Goal: Task Accomplishment & Management: Use online tool/utility

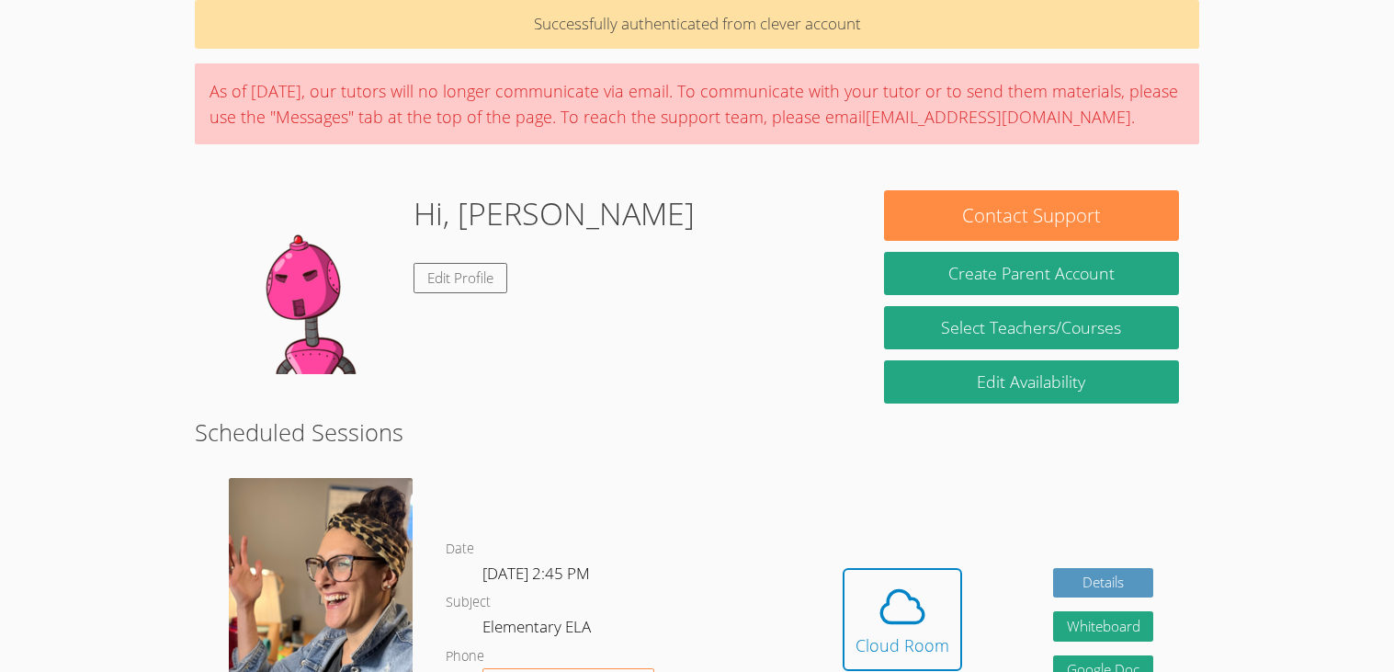
scroll to position [87, 0]
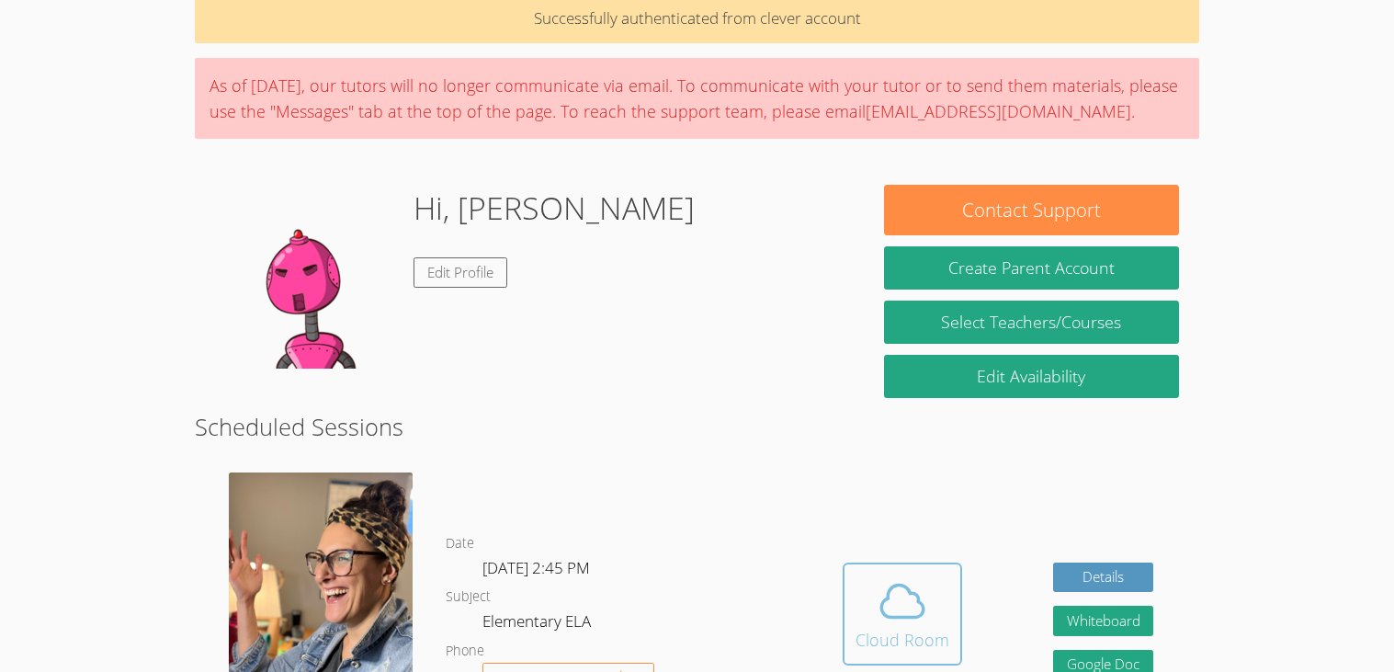
click at [877, 605] on icon at bounding box center [902, 600] width 51 height 51
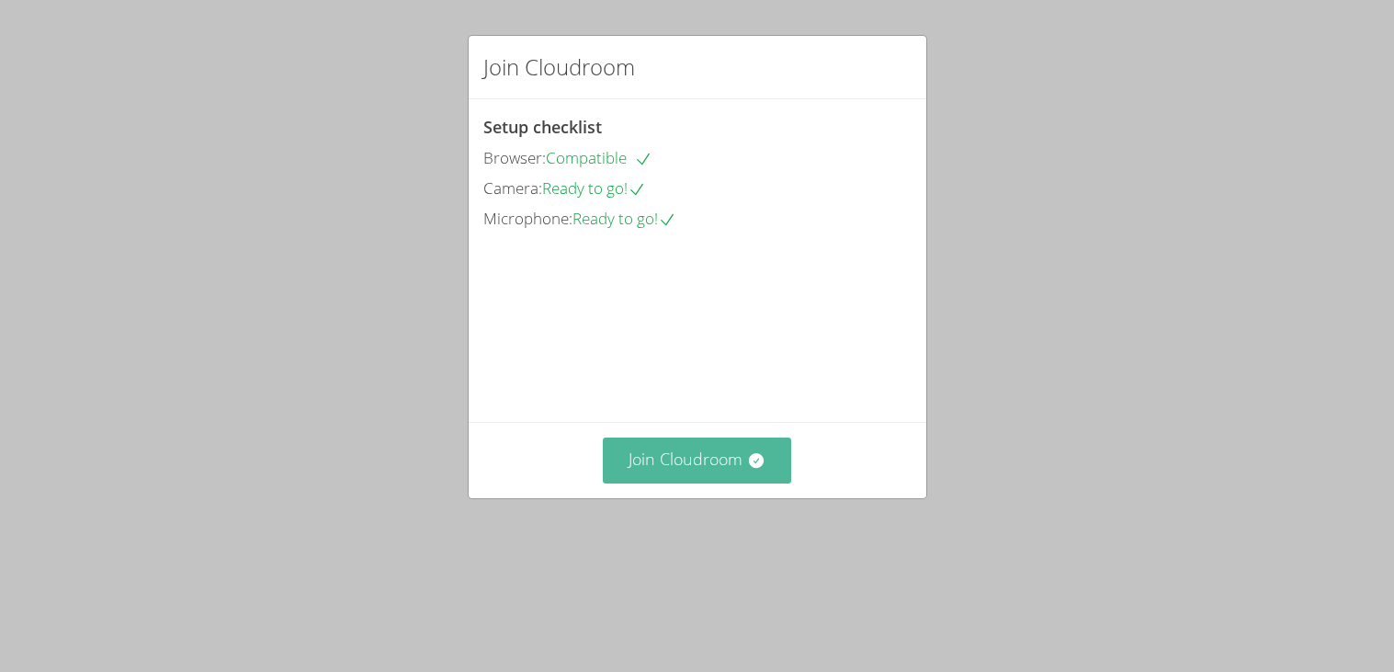
click at [702, 482] on button "Join Cloudroom" at bounding box center [697, 459] width 188 height 45
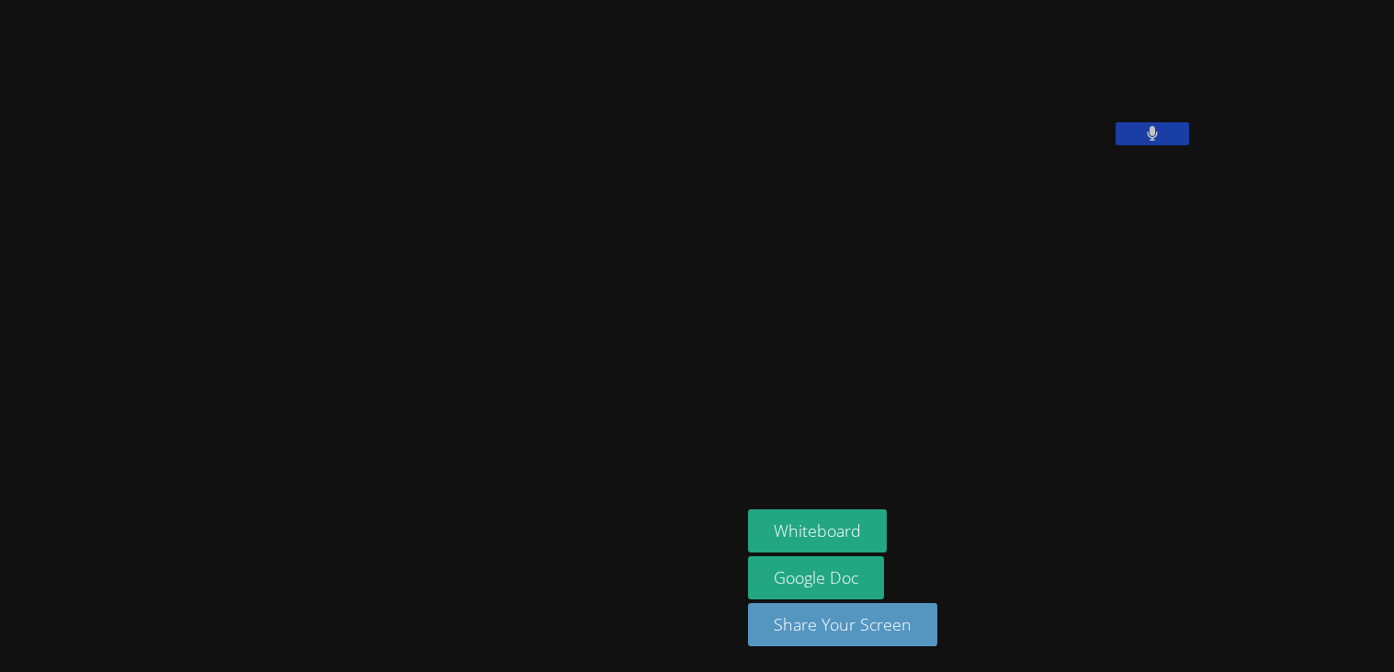
click at [1147, 141] on icon at bounding box center [1152, 134] width 11 height 16
click at [1142, 141] on icon at bounding box center [1151, 134] width 19 height 16
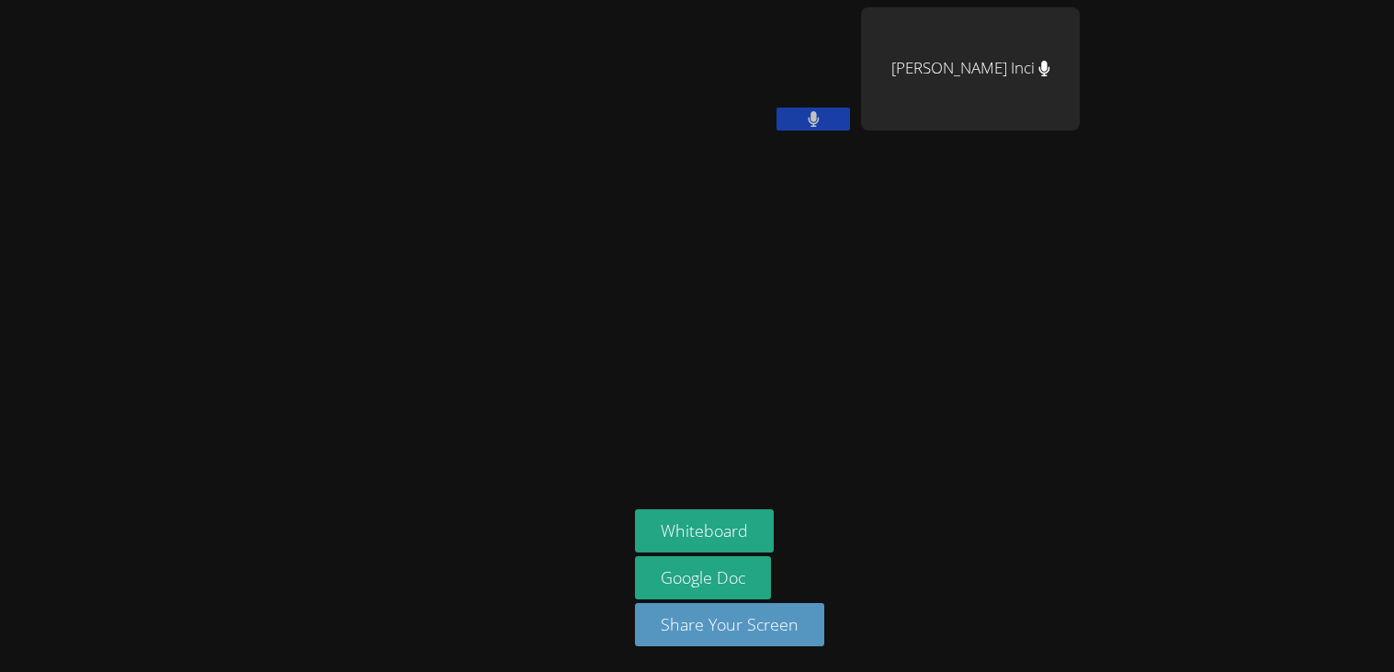
click at [1038, 73] on icon at bounding box center [1043, 69] width 11 height 16
click at [990, 337] on aside "Hoang Minh Nguyen Erva Inci Whiteboard Google Doc Share Your Screen" at bounding box center [857, 336] width 459 height 672
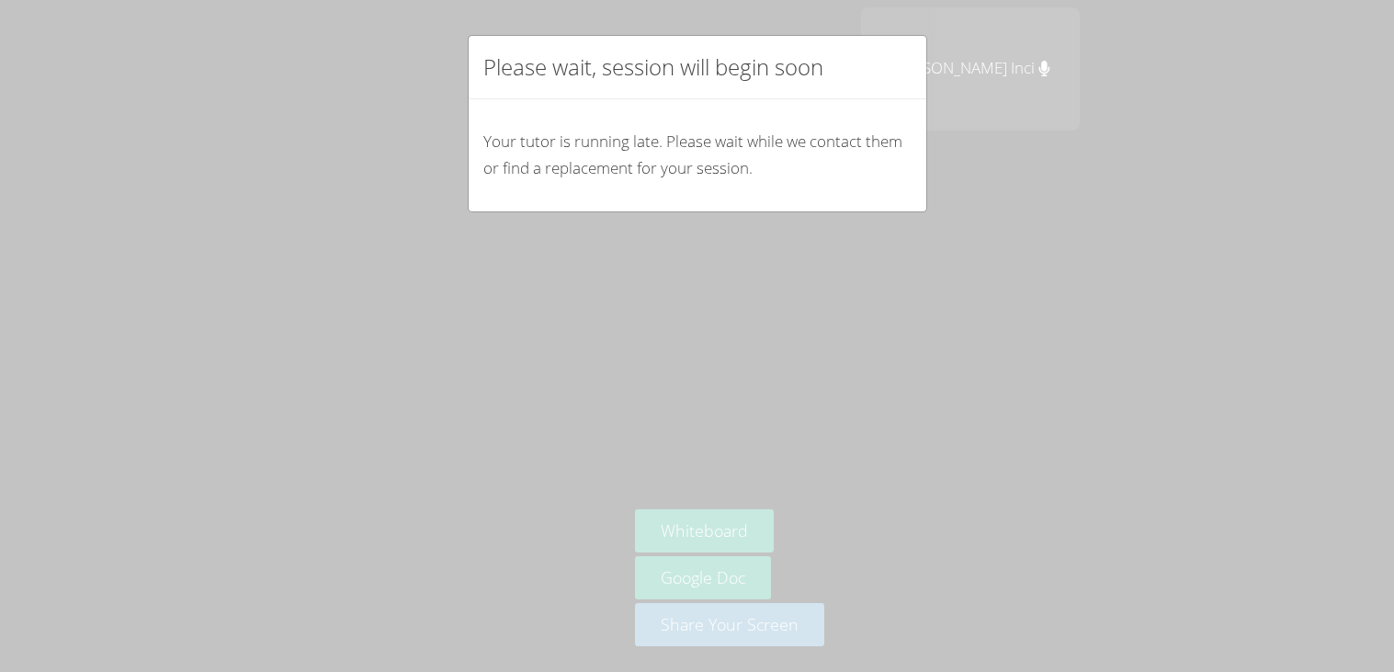
click at [990, 337] on div "Please wait, session will begin soon Your tutor is running late. Please wait wh…" at bounding box center [697, 336] width 1394 height 672
click at [781, 180] on p "Your tutor is running late. Please wait while we contact them or find a replace…" at bounding box center [697, 155] width 428 height 53
click at [778, 233] on div "Please wait, session will begin soon Your tutor is running late. Please wait wh…" at bounding box center [697, 336] width 1394 height 672
click at [772, 243] on div "Please wait, session will begin soon Your tutor is running late. Please wait wh…" at bounding box center [697, 336] width 1394 height 672
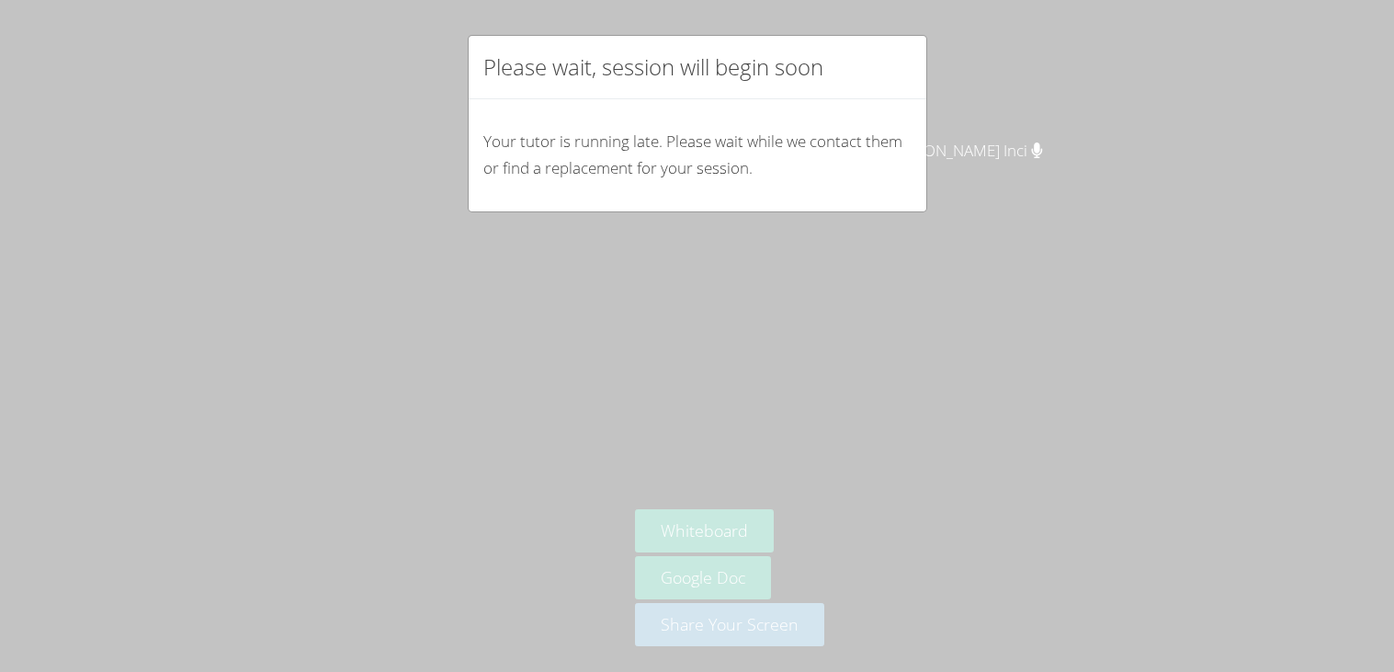
click at [788, 390] on div "Please wait, session will begin soon Your tutor is running late. Please wait wh…" at bounding box center [697, 336] width 1394 height 672
click at [763, 148] on p "Your tutor is running late. Please wait while we contact them or find a replace…" at bounding box center [697, 155] width 428 height 53
click at [497, 159] on p "Your tutor is running late. Please wait while we contact them or find a replace…" at bounding box center [697, 155] width 428 height 53
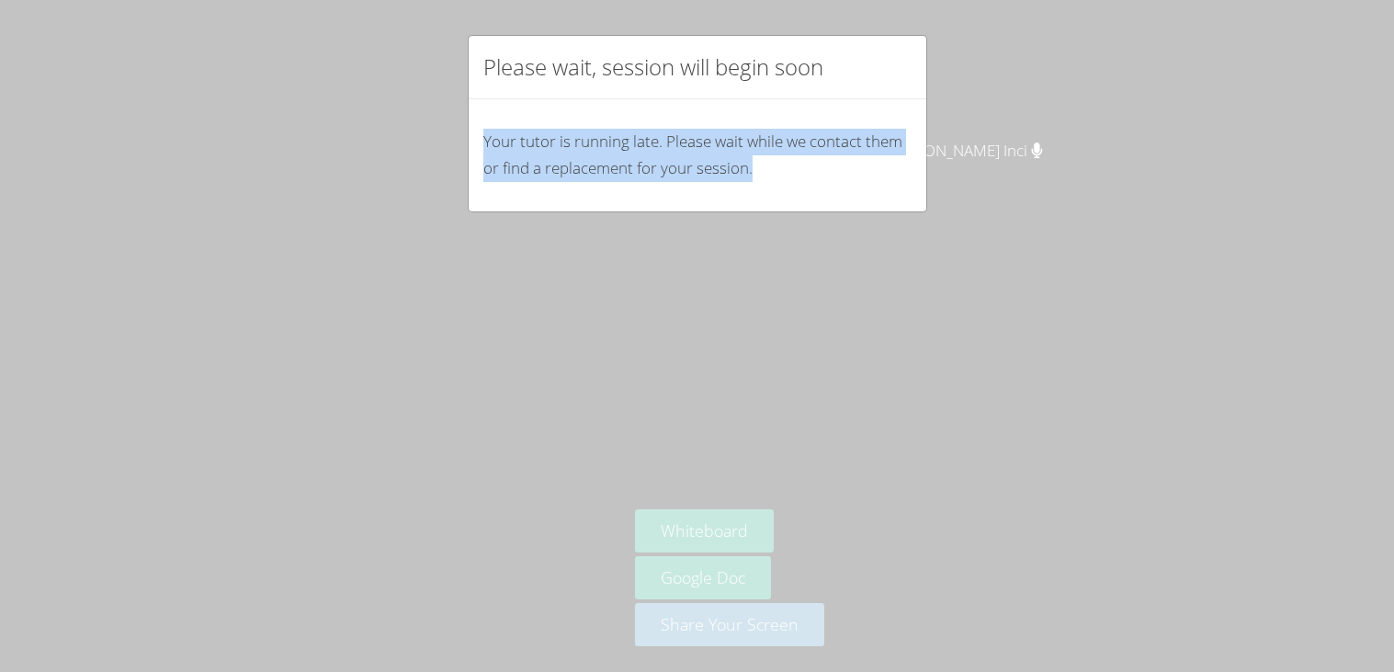
drag, startPoint x: 477, startPoint y: 137, endPoint x: 845, endPoint y: 185, distance: 371.5
click at [845, 185] on div "Your tutor is running late. Please wait while we contact them or find a replace…" at bounding box center [698, 155] width 458 height 112
drag, startPoint x: 490, startPoint y: 124, endPoint x: 954, endPoint y: 191, distance: 468.8
click at [954, 191] on div "Please wait, session will begin soon Your tutor is running late. Please wait wh…" at bounding box center [697, 336] width 1394 height 672
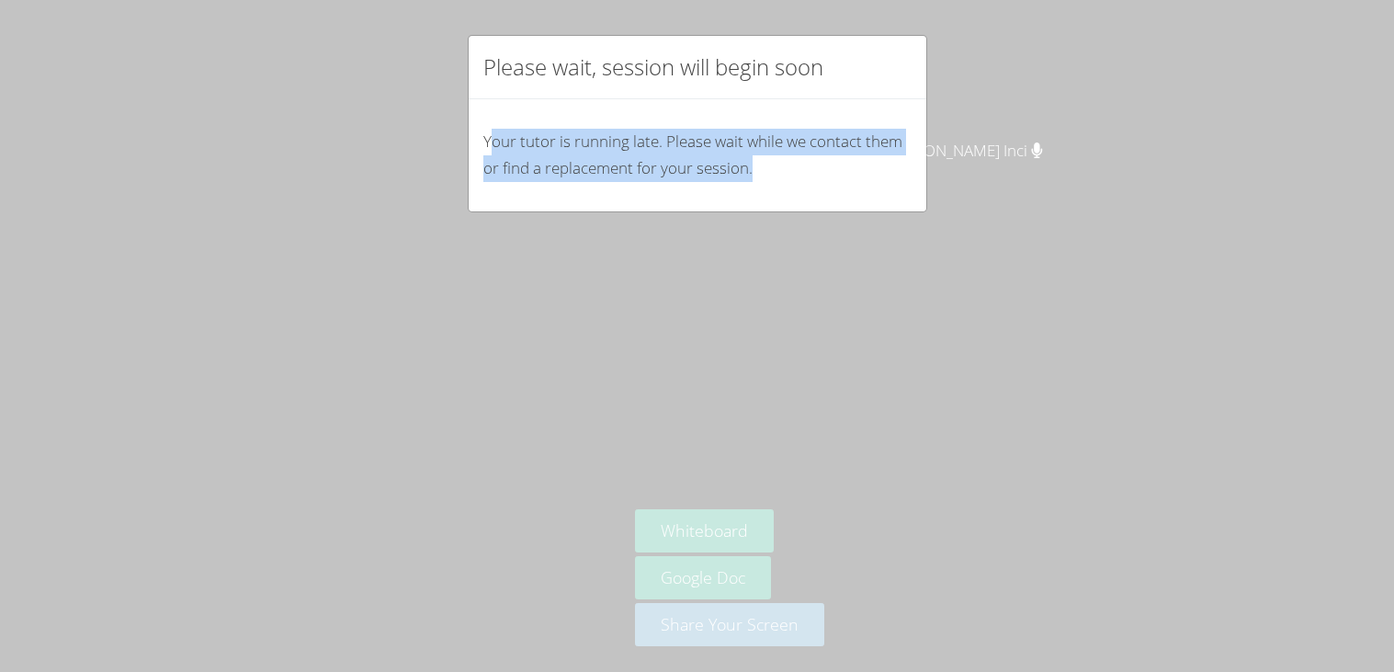
click at [946, 197] on div "Please wait, session will begin soon Your tutor is running late. Please wait wh…" at bounding box center [697, 336] width 1394 height 672
drag, startPoint x: 474, startPoint y: 140, endPoint x: 859, endPoint y: 208, distance: 390.9
click at [859, 208] on div "Your tutor is running late. Please wait while we contact them or find a replace…" at bounding box center [698, 155] width 458 height 112
click at [857, 211] on div "Please wait, session will begin soon Your tutor is running late. Please wait wh…" at bounding box center [697, 123] width 459 height 177
drag, startPoint x: 520, startPoint y: 119, endPoint x: 894, endPoint y: 230, distance: 389.9
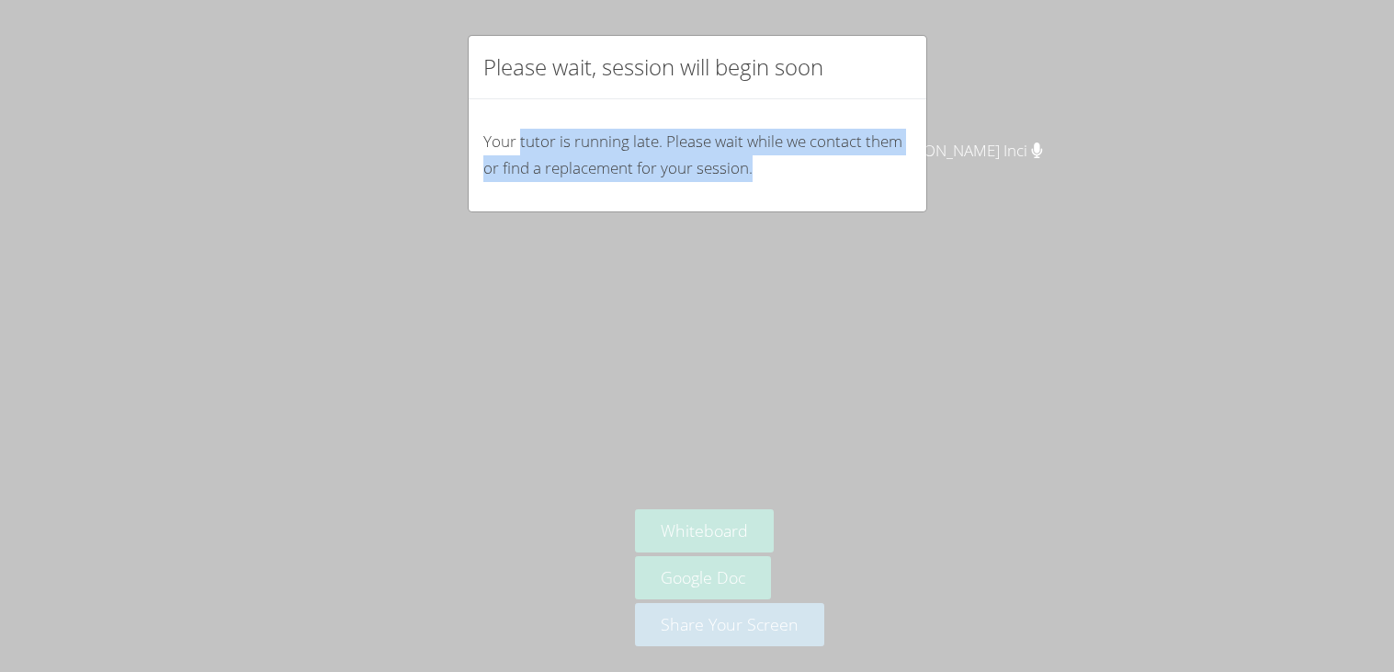
click at [894, 230] on div "Please wait, session will begin soon Your tutor is running late. Please wait wh…" at bounding box center [697, 336] width 1394 height 672
click at [630, 103] on div "Your tutor is running late. Please wait while we contact them or find a replace…" at bounding box center [698, 155] width 458 height 112
drag, startPoint x: 481, startPoint y: 140, endPoint x: 874, endPoint y: 192, distance: 395.8
click at [874, 192] on div "Your tutor is running late. Please wait while we contact them or find a replace…" at bounding box center [698, 155] width 458 height 112
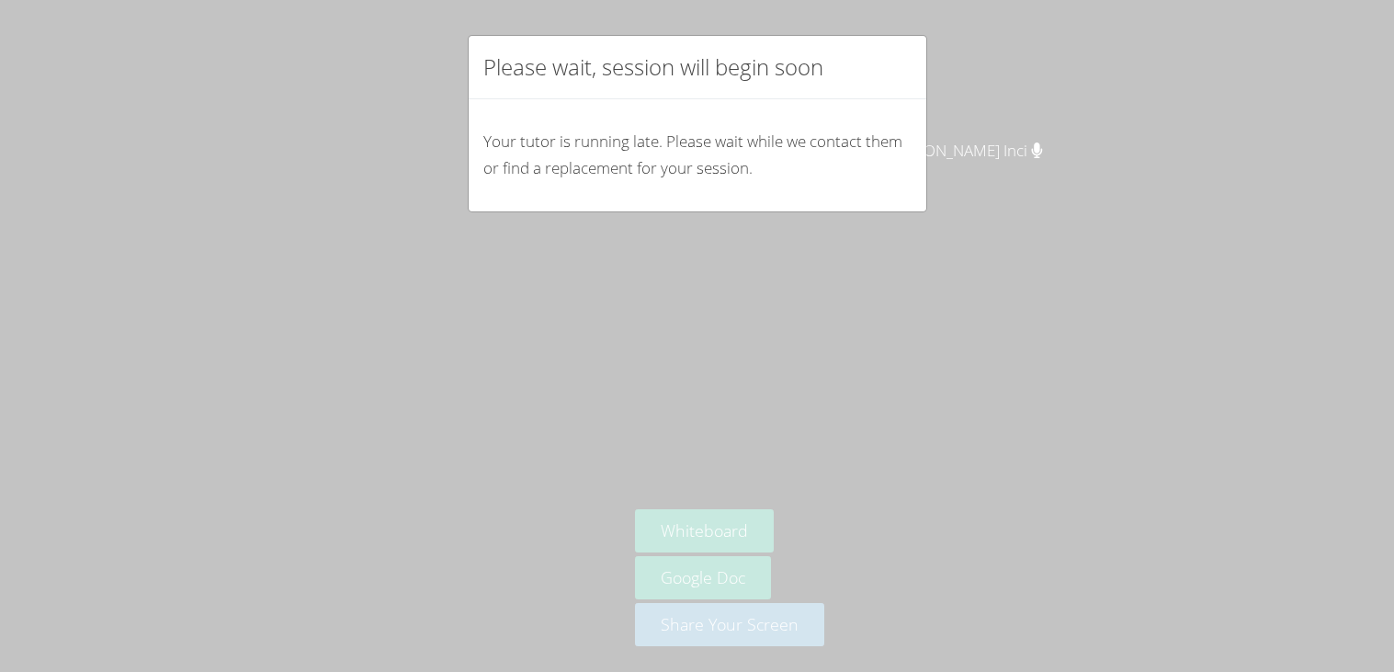
click at [294, 16] on div "Please wait, session will begin soon Your tutor is running late. Please wait wh…" at bounding box center [697, 336] width 1394 height 672
click at [526, 141] on p "Your tutor is running late. Please wait while we contact them or find a replace…" at bounding box center [697, 155] width 428 height 53
click at [472, 170] on div "Your tutor is running late. Please wait while we contact them or find a replace…" at bounding box center [698, 155] width 458 height 112
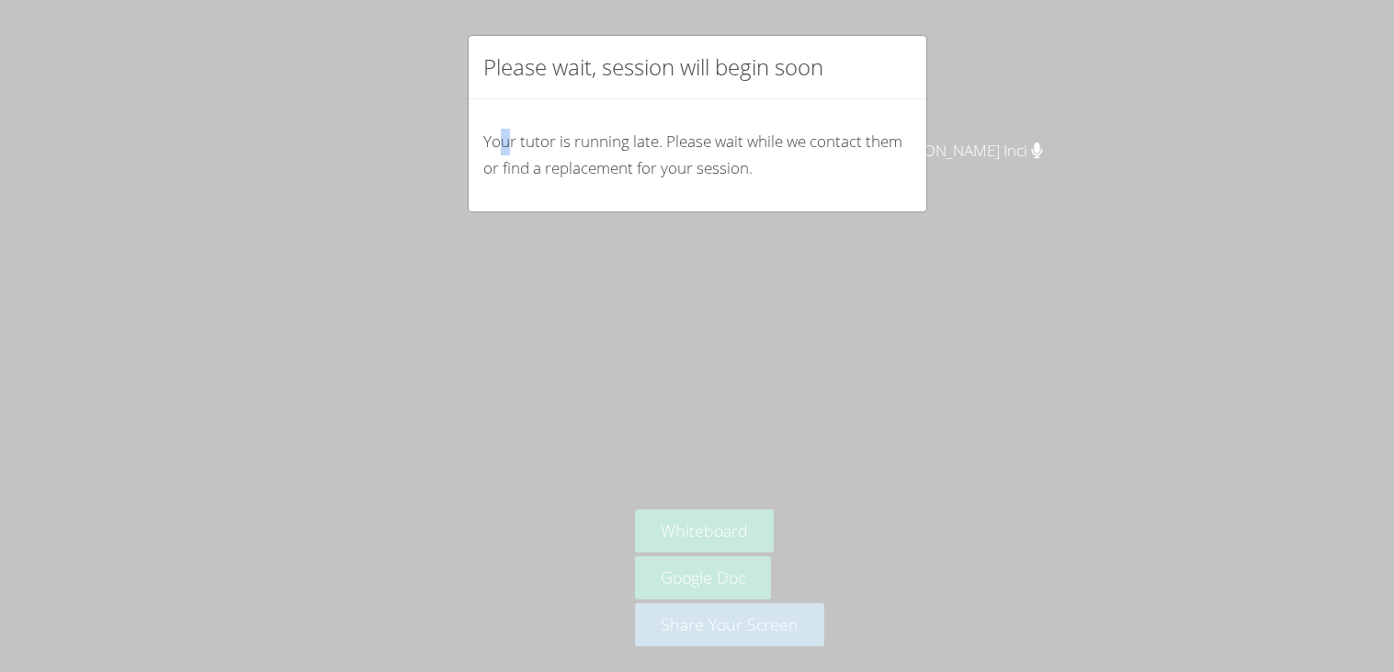
click at [509, 132] on p "Your tutor is running late. Please wait while we contact them or find a replace…" at bounding box center [697, 155] width 428 height 53
click at [537, 136] on p "Your tutor is running late. Please wait while we contact them or find a replace…" at bounding box center [697, 155] width 428 height 53
click at [557, 153] on p "Your tutor is running late. Please wait while we contact them or find a replace…" at bounding box center [697, 155] width 428 height 53
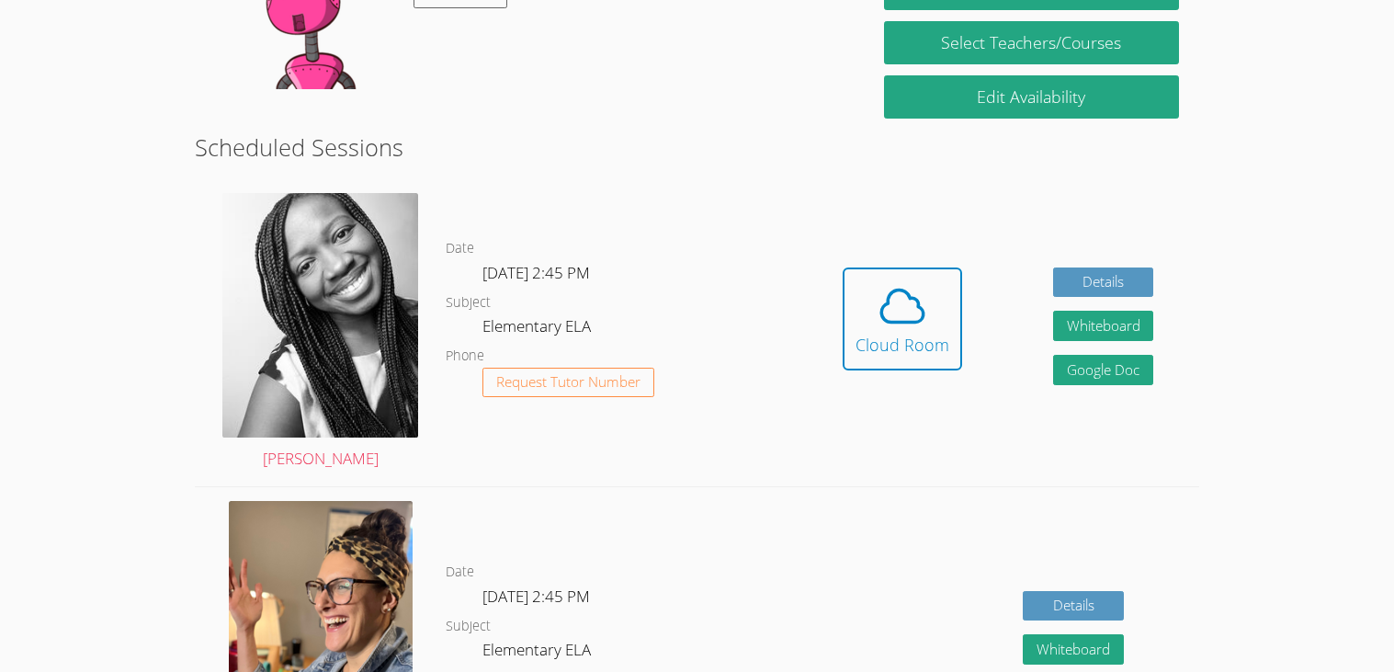
scroll to position [369, 0]
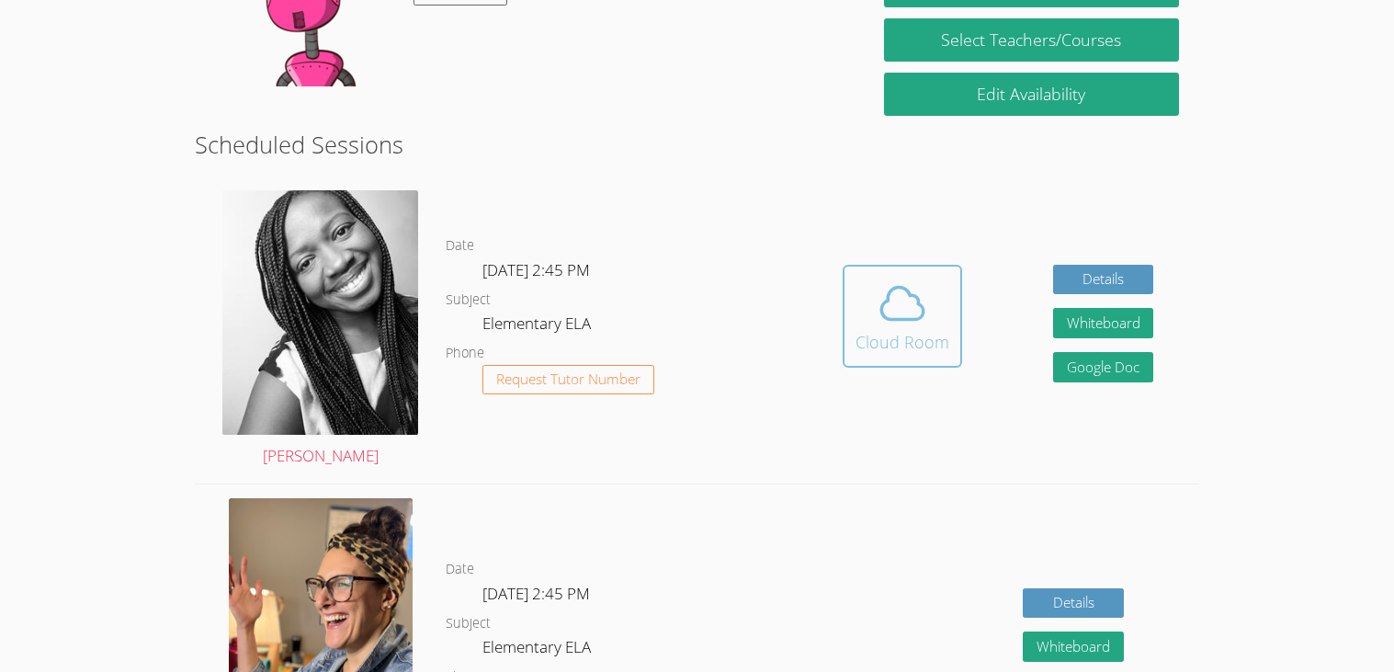
click at [903, 351] on div "Cloud Room" at bounding box center [902, 342] width 94 height 26
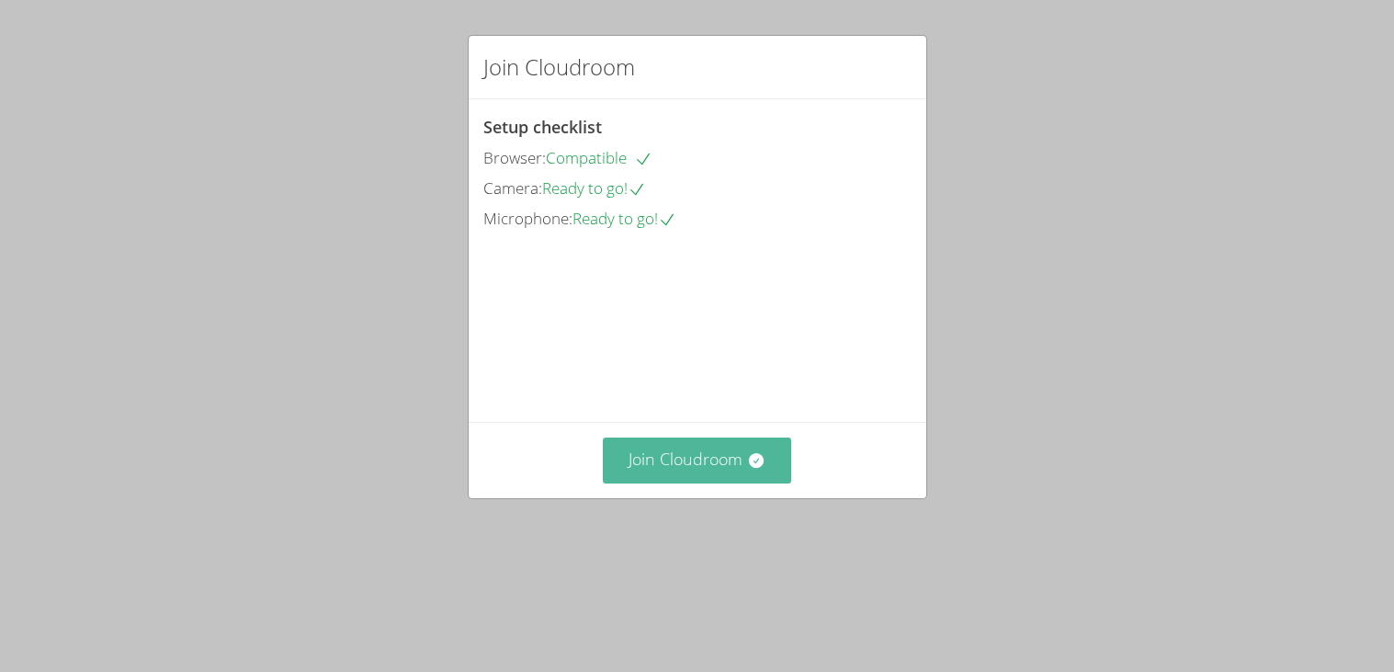
click at [711, 482] on button "Join Cloudroom" at bounding box center [697, 459] width 188 height 45
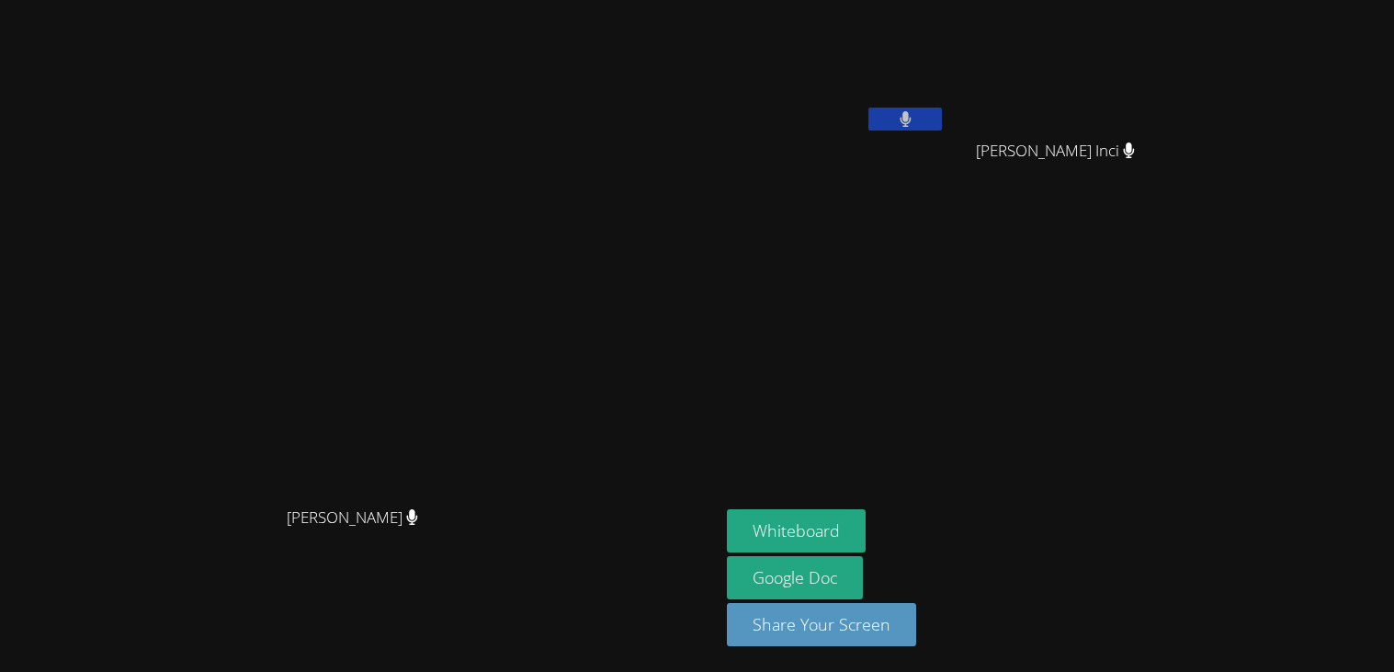
drag, startPoint x: 988, startPoint y: 155, endPoint x: 1035, endPoint y: 162, distance: 48.2
click at [945, 162] on div "[PERSON_NAME]" at bounding box center [836, 105] width 219 height 197
click at [945, 153] on div "Hoang Minh Nguyen" at bounding box center [836, 105] width 219 height 197
drag, startPoint x: 1291, startPoint y: 153, endPoint x: 1291, endPoint y: 167, distance: 13.8
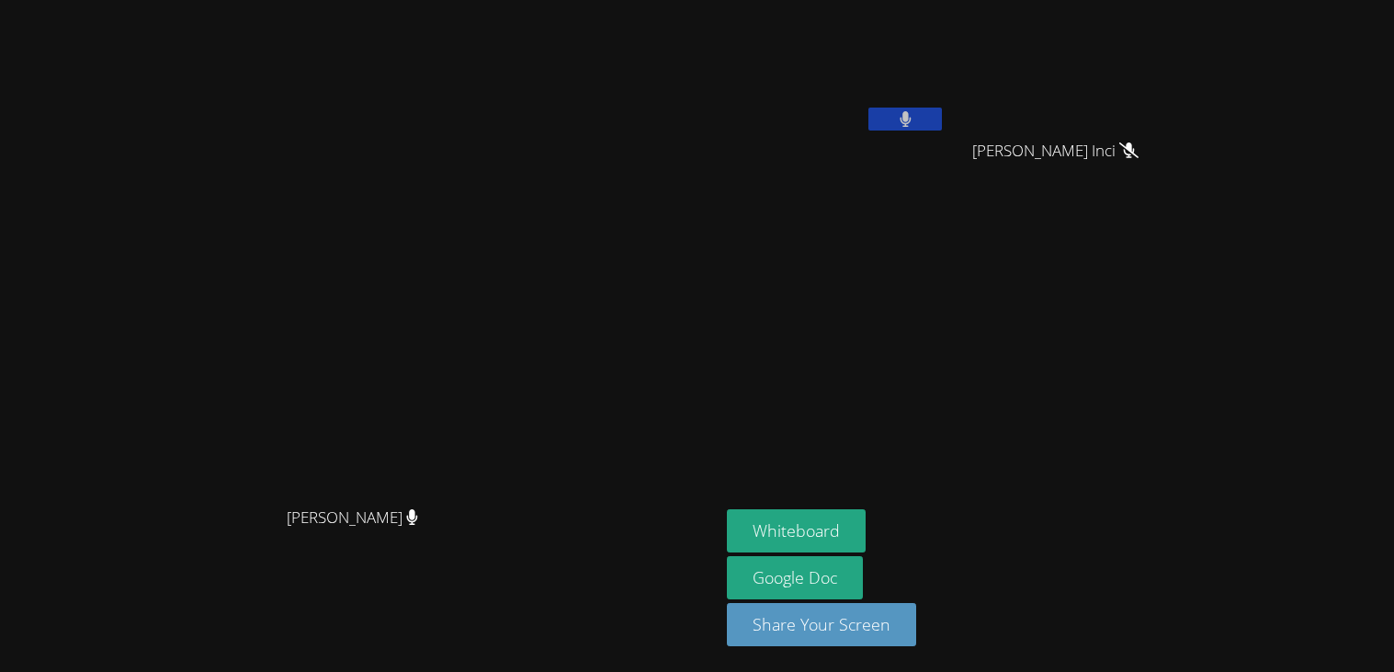
click at [1171, 167] on div "Erva Inci" at bounding box center [1062, 167] width 219 height 74
click at [866, 516] on button "Whiteboard" at bounding box center [796, 530] width 139 height 43
click at [942, 116] on button at bounding box center [905, 119] width 74 height 23
click at [942, 117] on button at bounding box center [905, 119] width 74 height 23
click at [942, 120] on button at bounding box center [905, 119] width 74 height 23
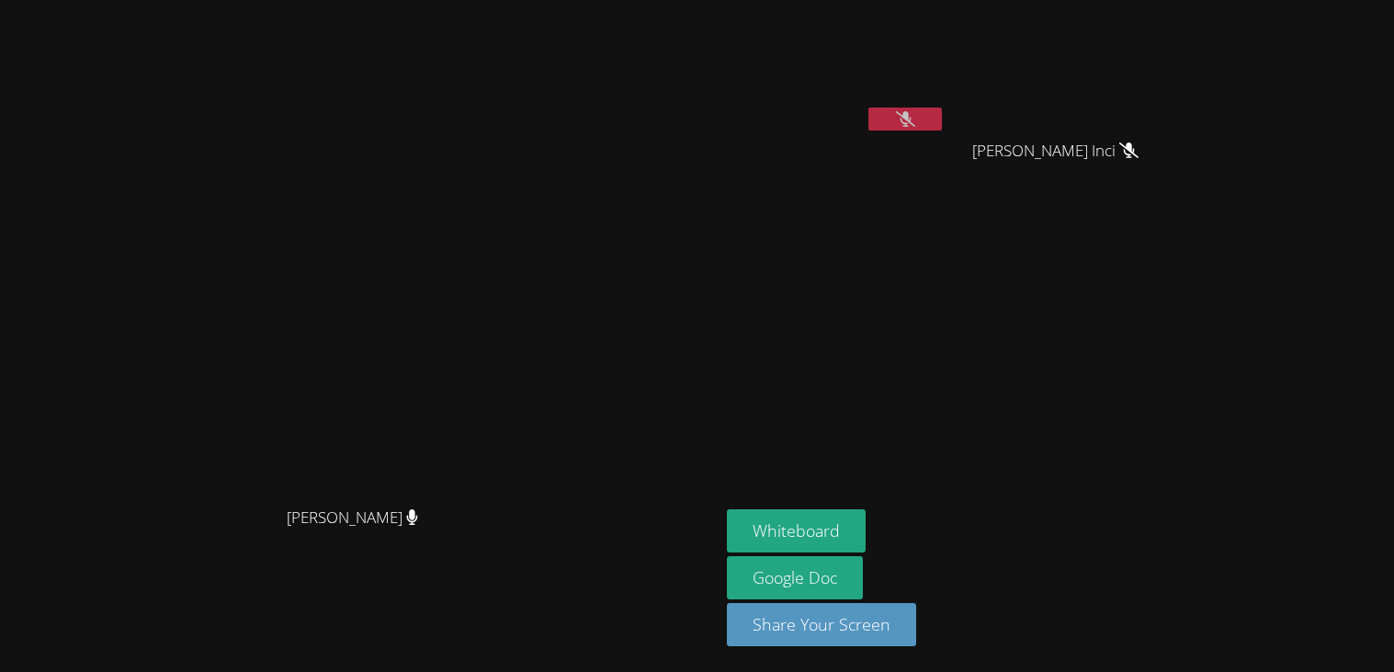
click at [942, 117] on button at bounding box center [905, 119] width 74 height 23
click at [942, 119] on button at bounding box center [905, 119] width 74 height 23
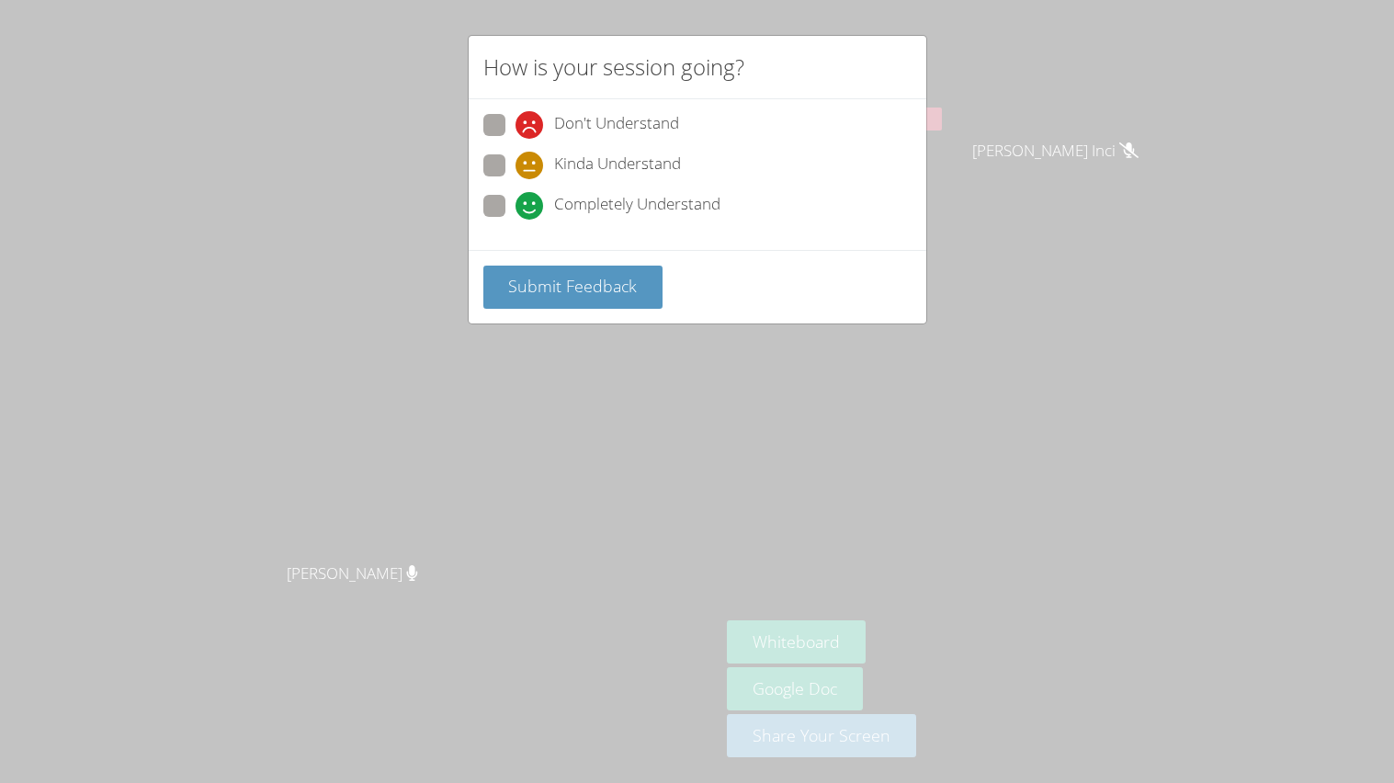
click at [515, 220] on span at bounding box center [515, 220] width 0 height 0
click at [515, 204] on input "Completely Understand" at bounding box center [523, 203] width 16 height 16
radio input "true"
click at [558, 298] on button "Submit Feedback" at bounding box center [573, 287] width 180 height 43
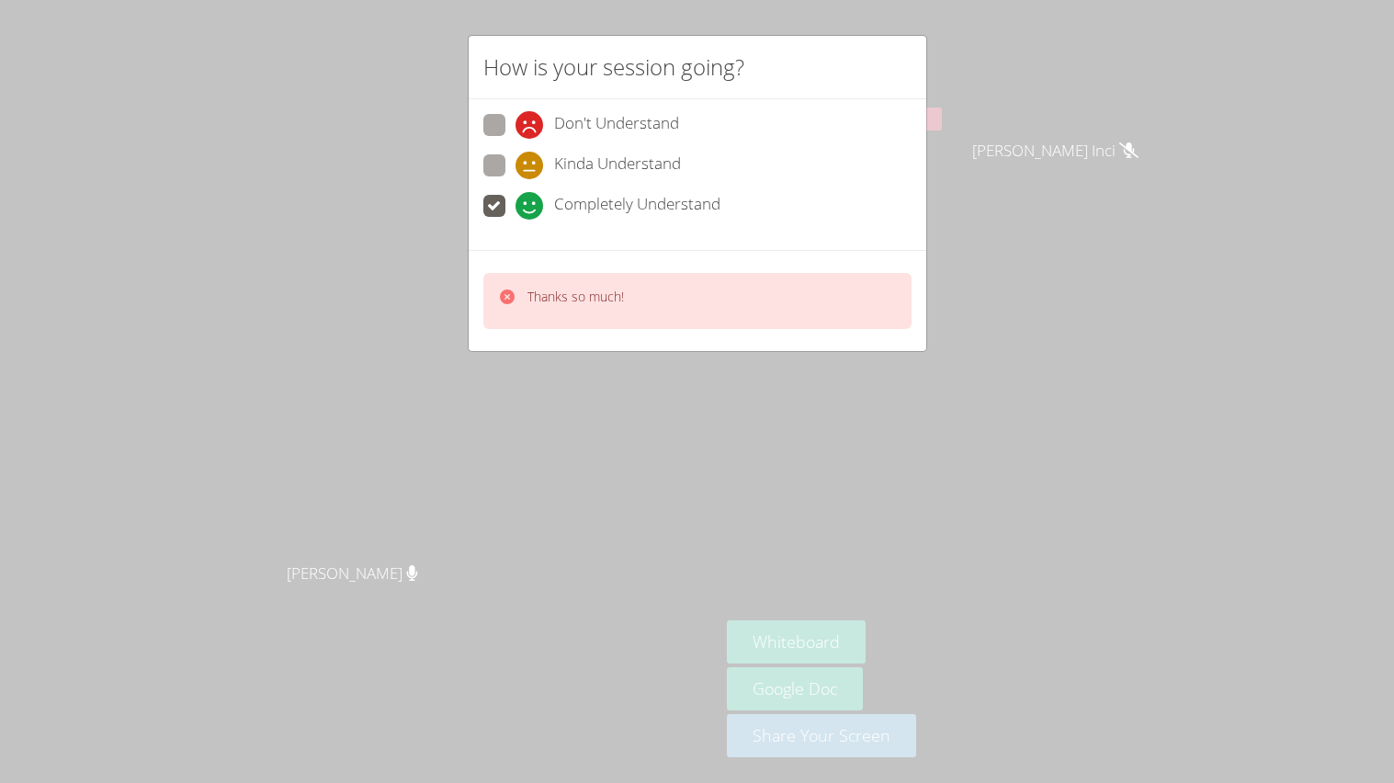
click at [436, 470] on div "How is your session going? Don't Understand Kinda Understand Completely Underst…" at bounding box center [697, 391] width 1394 height 783
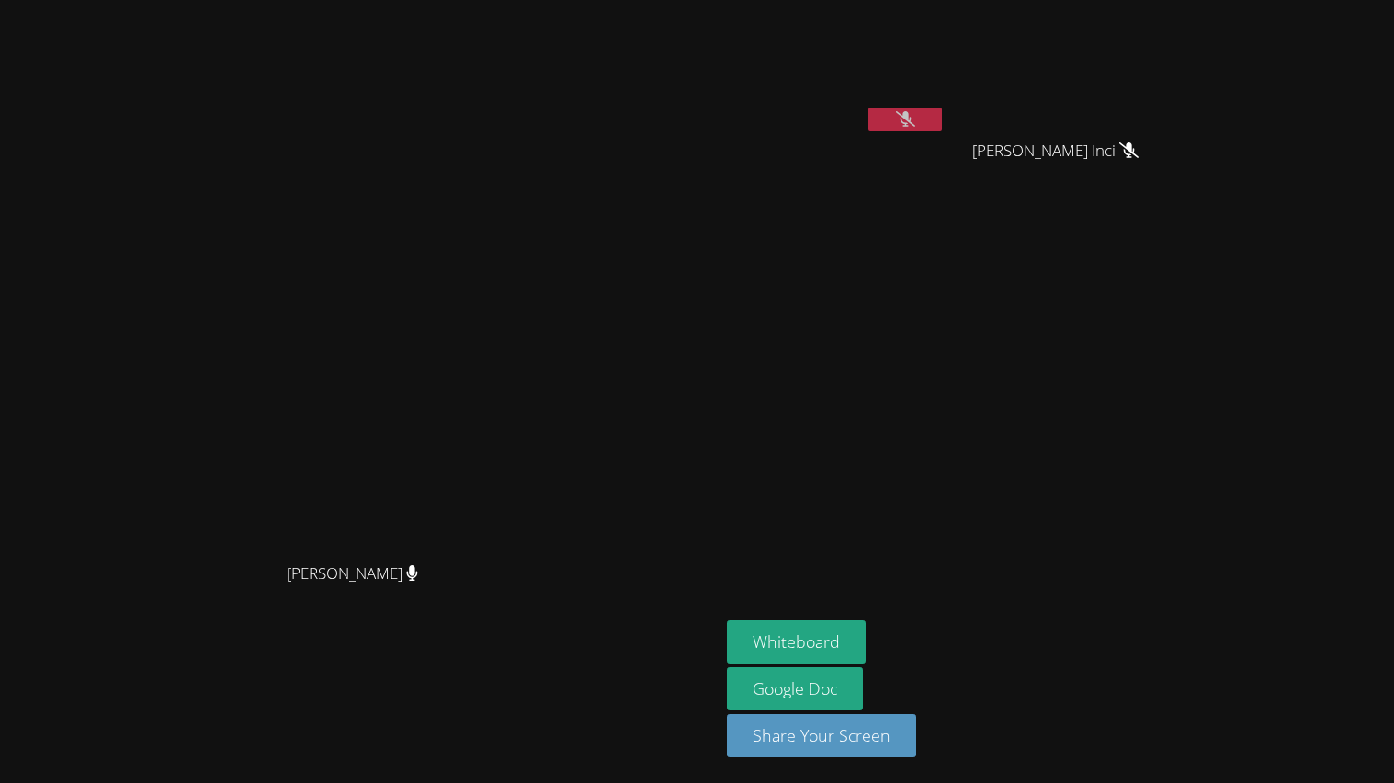
click at [942, 108] on button at bounding box center [905, 119] width 74 height 23
click at [911, 113] on icon at bounding box center [905, 119] width 11 height 16
click at [915, 113] on icon at bounding box center [905, 119] width 19 height 16
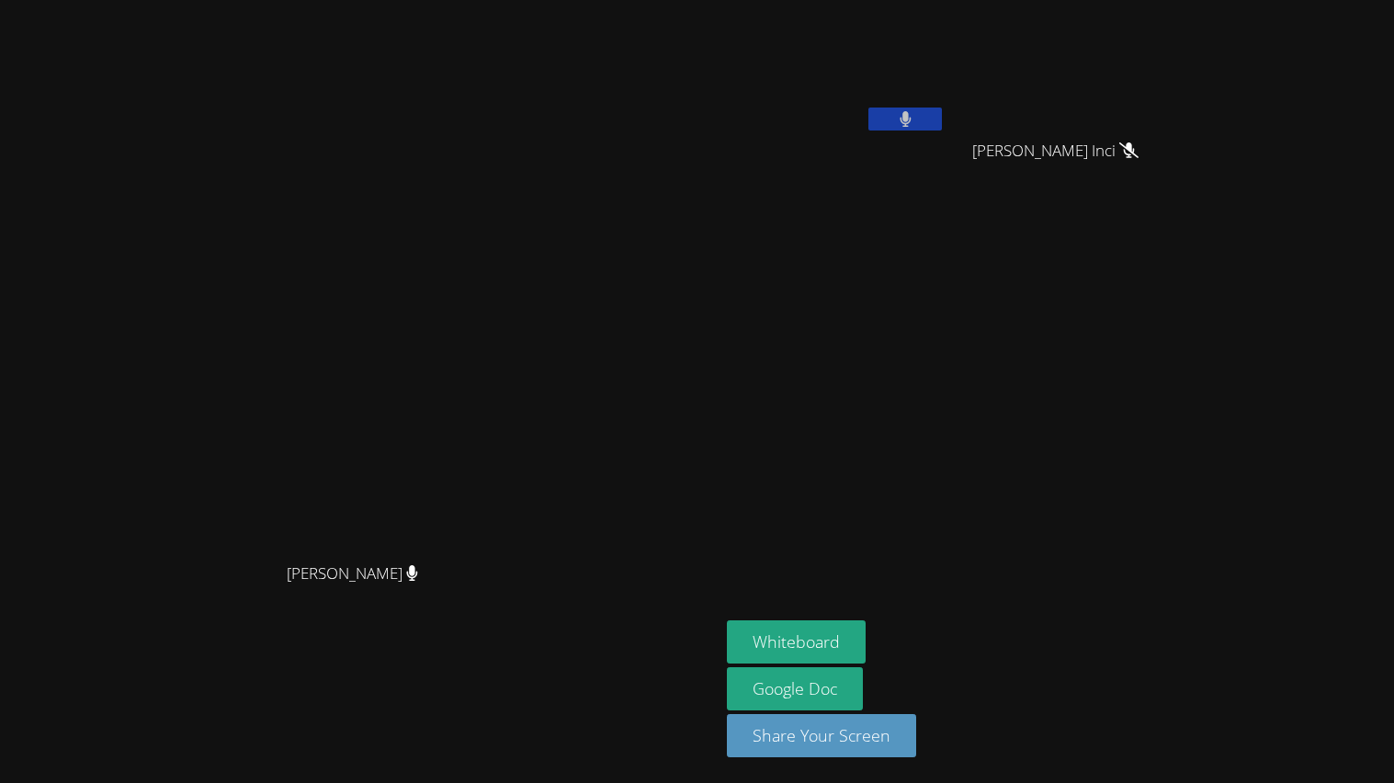
click at [911, 113] on icon at bounding box center [905, 119] width 11 height 16
click at [942, 117] on button at bounding box center [905, 119] width 74 height 23
click at [942, 119] on button at bounding box center [905, 119] width 74 height 23
click at [942, 118] on button at bounding box center [905, 119] width 74 height 23
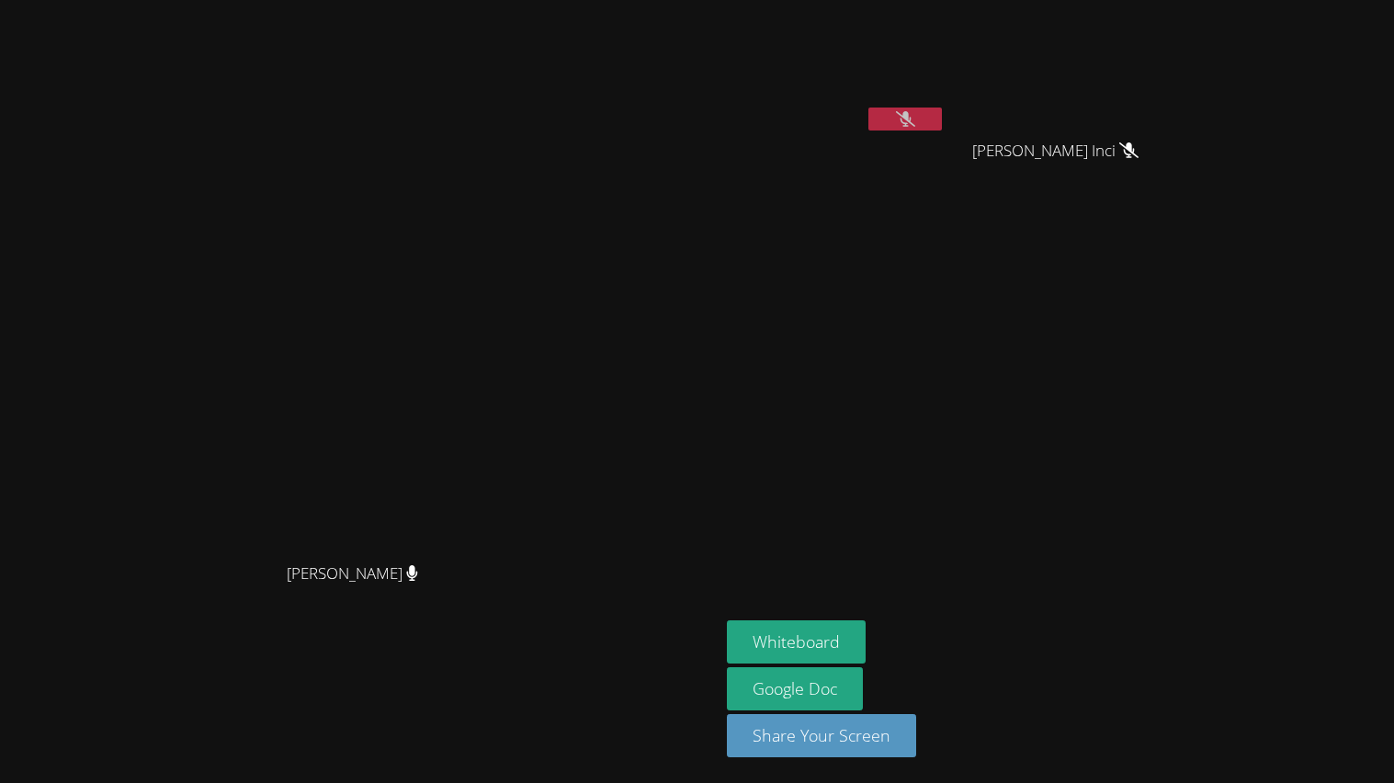
click at [942, 112] on button at bounding box center [905, 119] width 74 height 23
click at [942, 116] on button at bounding box center [905, 119] width 74 height 23
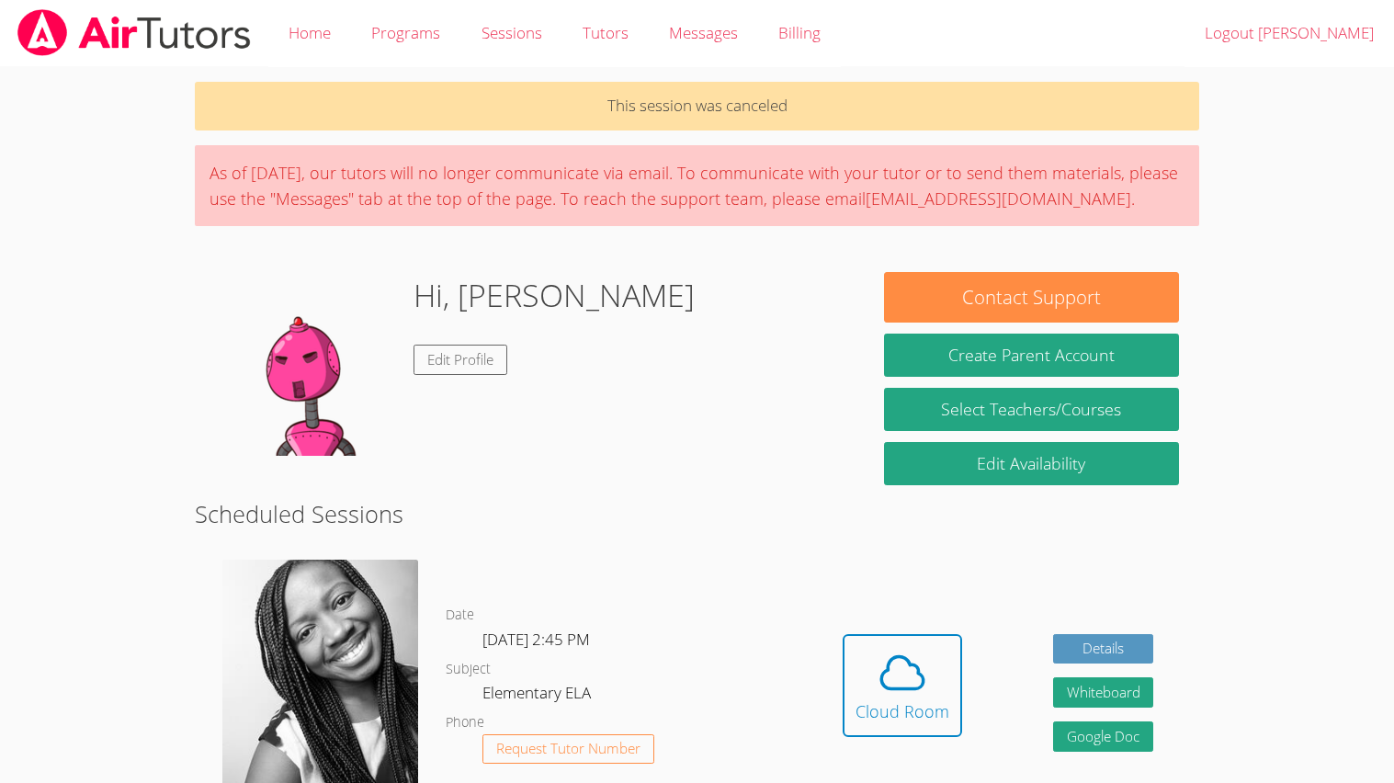
scroll to position [369, 0]
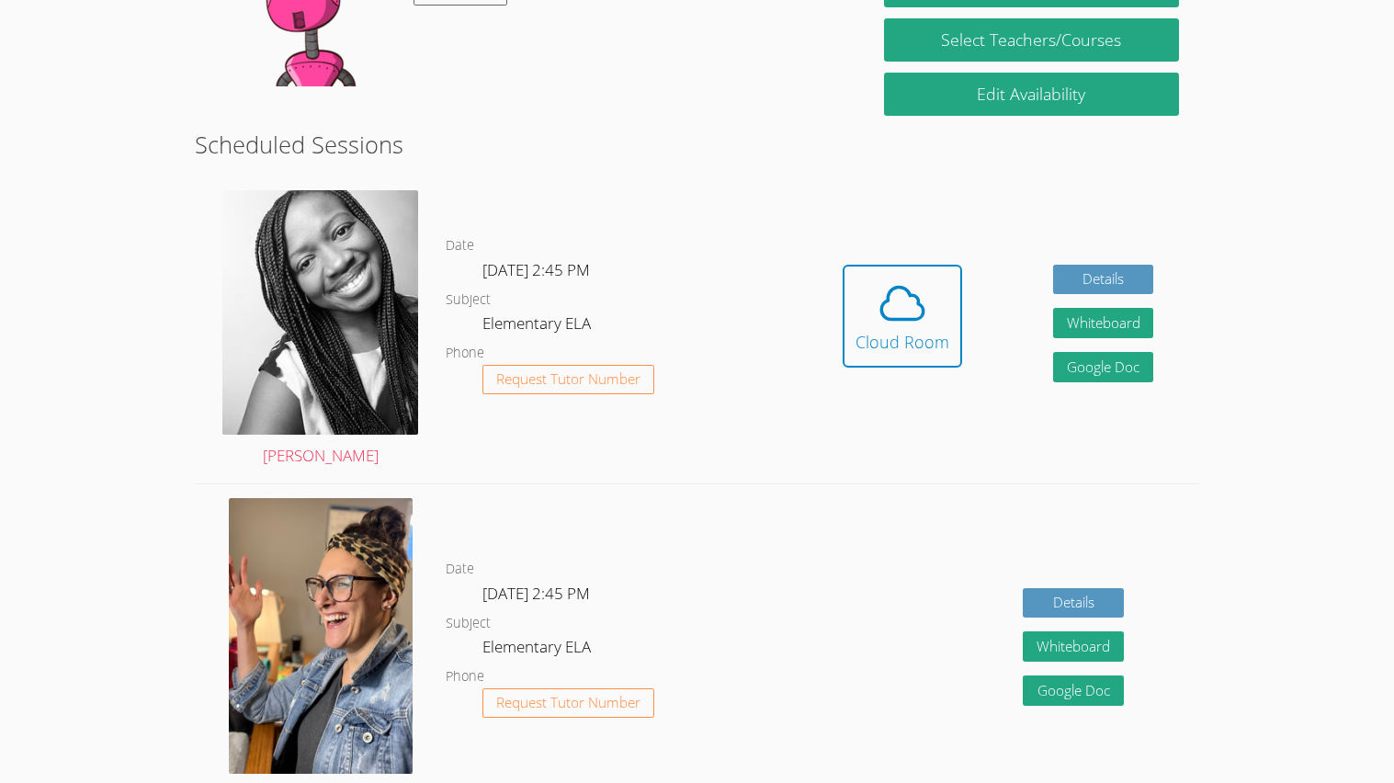
click at [500, 229] on div "Date [DATE] 2:45 PM Subject Elementary ELA Phone Request Tutor Number" at bounding box center [621, 329] width 351 height 307
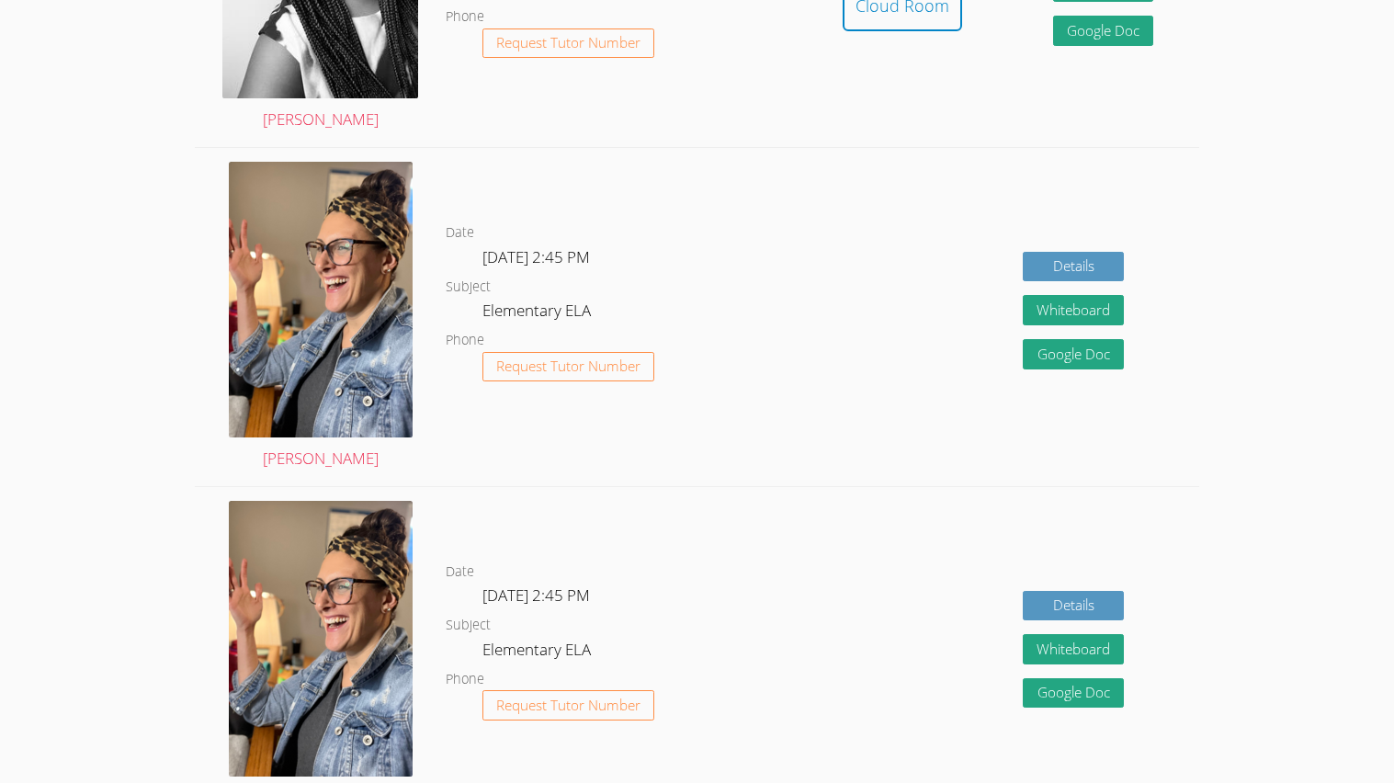
scroll to position [0, 0]
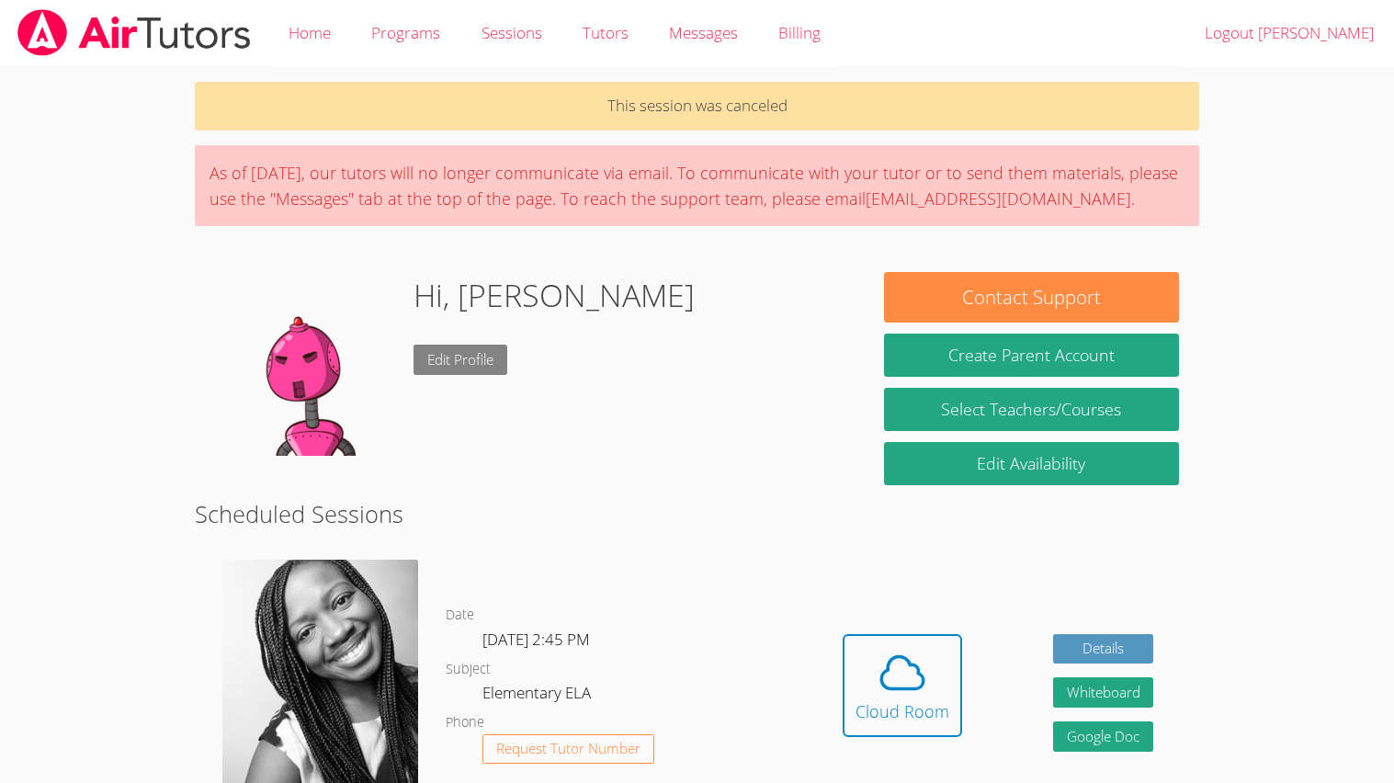
click at [456, 349] on link "Edit Profile" at bounding box center [460, 360] width 94 height 30
